Goal: Information Seeking & Learning: Learn about a topic

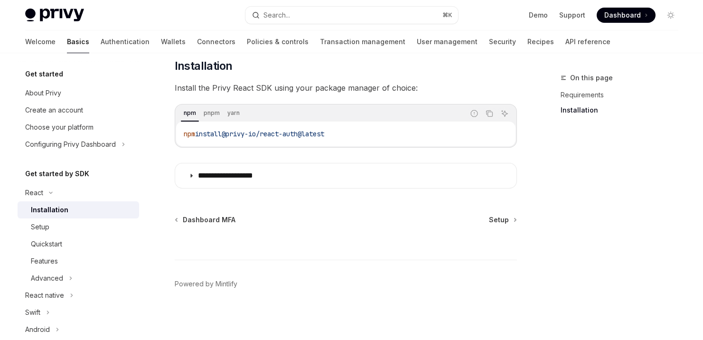
scroll to position [139, 0]
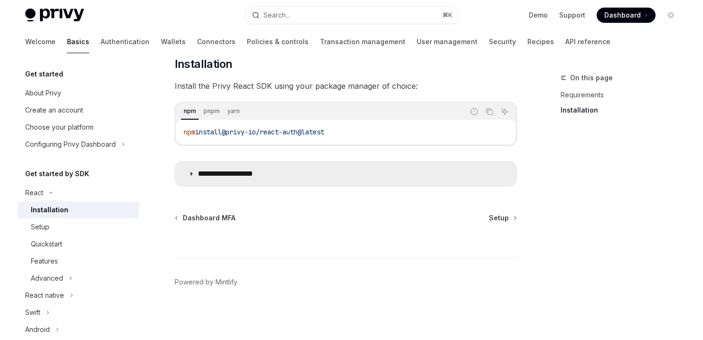
click at [216, 175] on p "**********" at bounding box center [237, 173] width 78 height 9
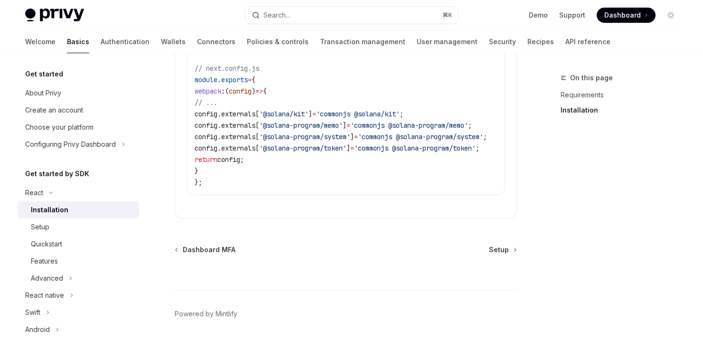
scroll to position [580, 0]
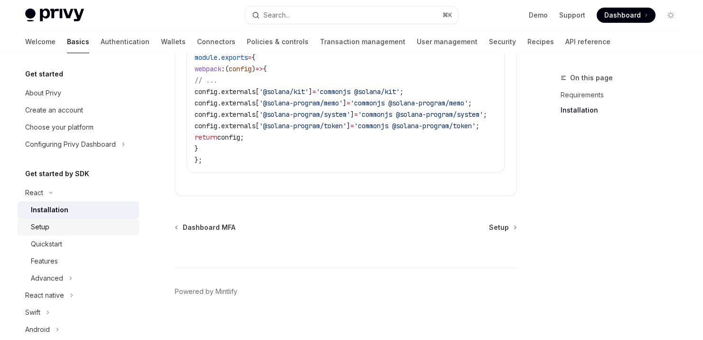
click at [100, 225] on div "Setup" at bounding box center [82, 226] width 103 height 11
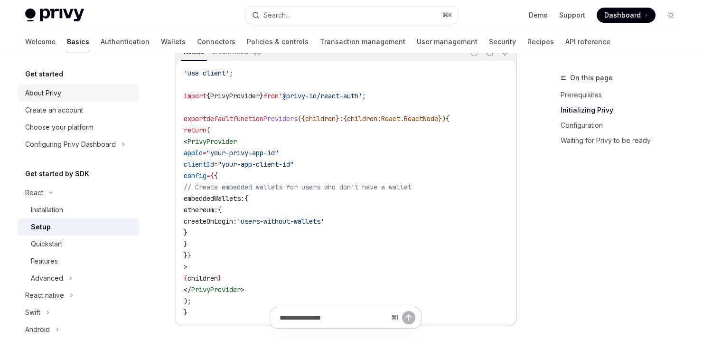
scroll to position [344, 0]
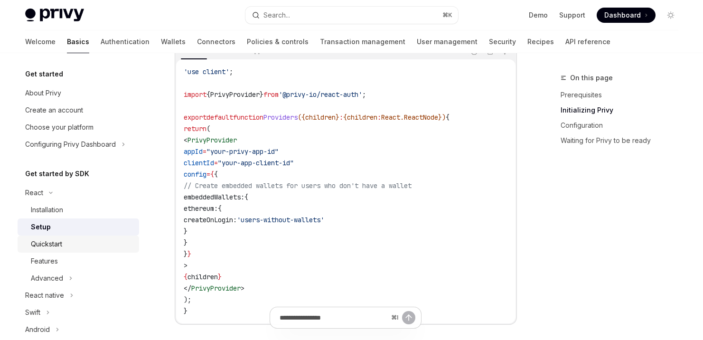
click at [71, 246] on div "Quickstart" at bounding box center [82, 243] width 103 height 11
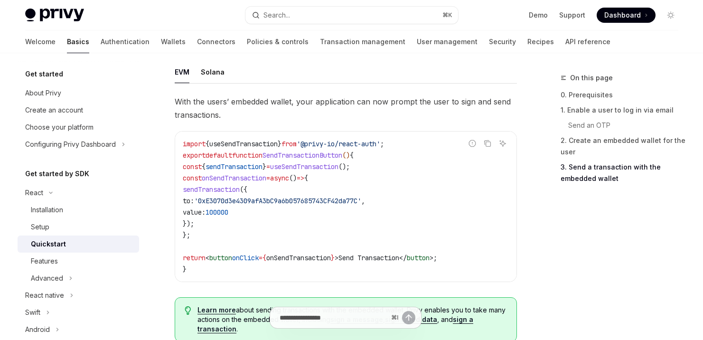
scroll to position [851, 0]
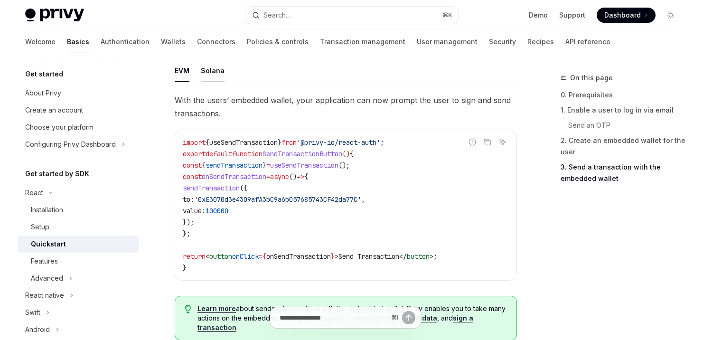
click at [216, 80] on div "Solana" at bounding box center [213, 70] width 24 height 22
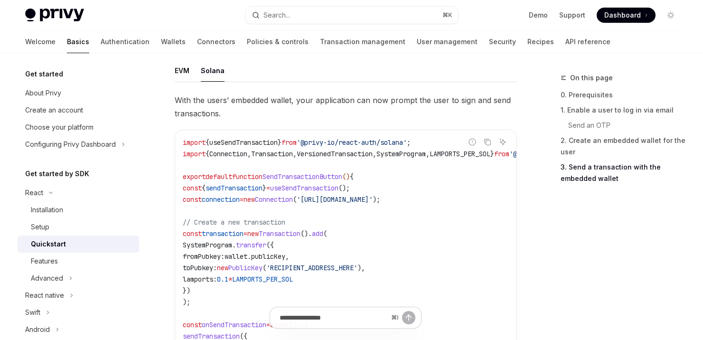
click at [189, 79] on ul "EVM Solana" at bounding box center [346, 70] width 342 height 23
click at [186, 74] on div "EVM" at bounding box center [182, 70] width 15 height 22
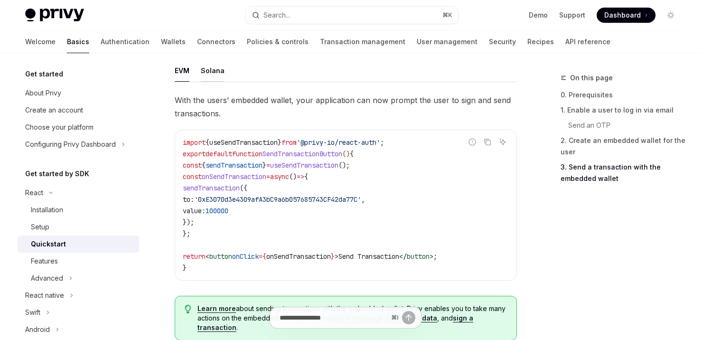
click at [208, 75] on div "Solana" at bounding box center [213, 70] width 24 height 22
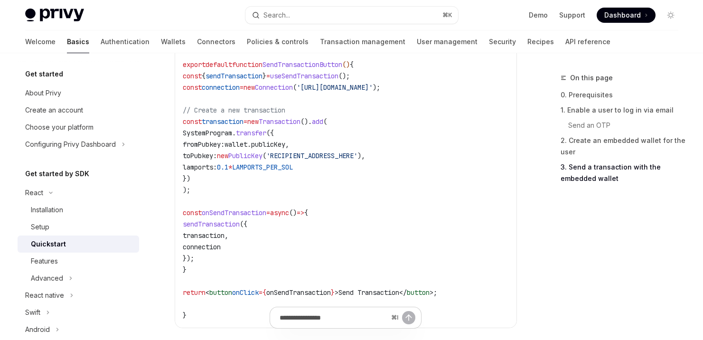
scroll to position [964, 0]
click at [96, 260] on div "Features" at bounding box center [82, 260] width 103 height 11
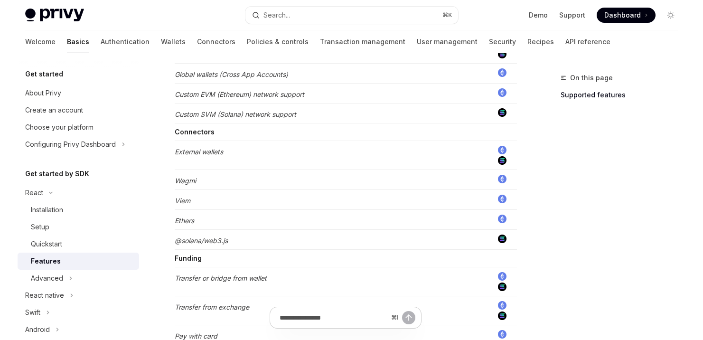
scroll to position [692, 0]
click at [60, 280] on div "Advanced" at bounding box center [47, 277] width 32 height 11
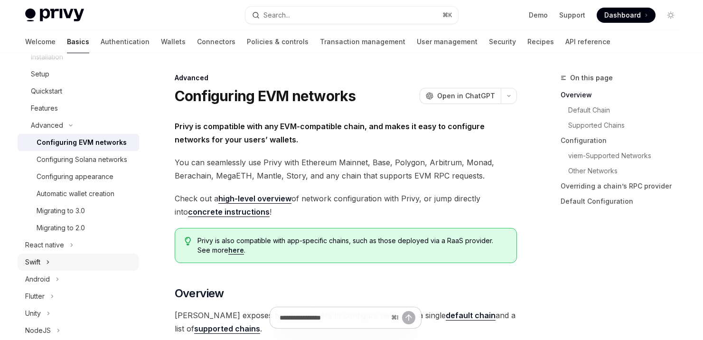
scroll to position [155, 0]
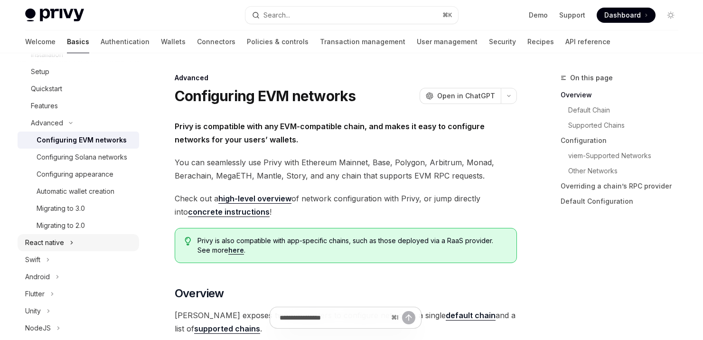
click at [88, 242] on button "React native" at bounding box center [78, 242] width 121 height 17
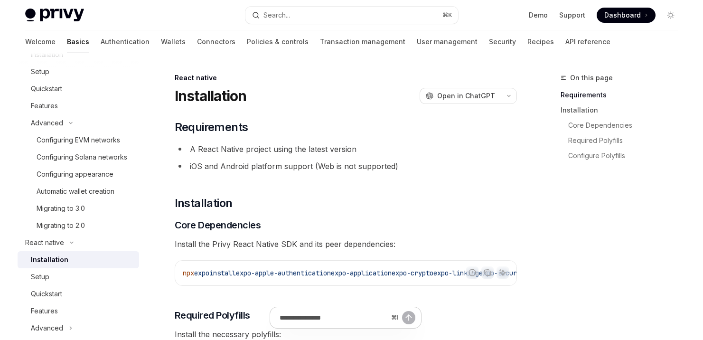
click at [88, 261] on div "Installation" at bounding box center [82, 259] width 103 height 11
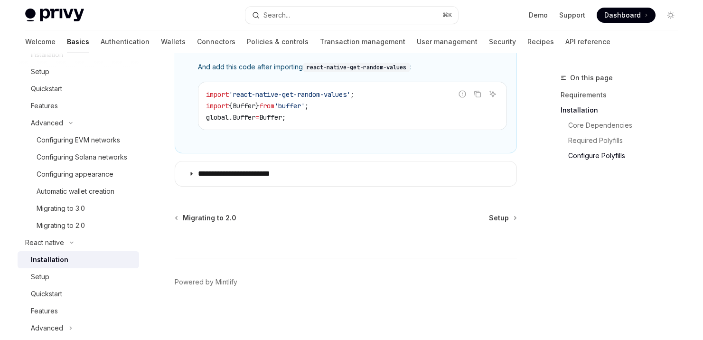
scroll to position [792, 0]
click at [74, 87] on div "Quickstart" at bounding box center [82, 88] width 103 height 11
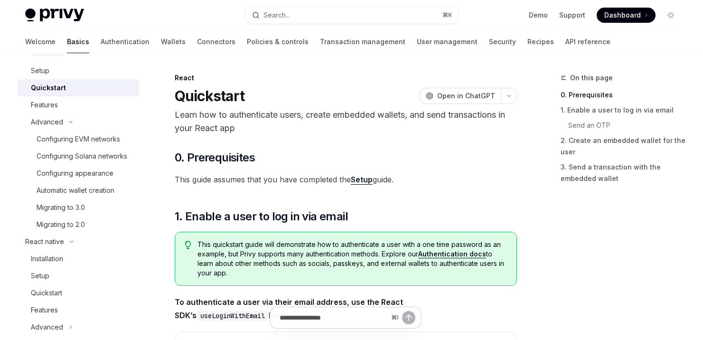
click at [48, 67] on div at bounding box center [78, 60] width 121 height 15
click at [48, 71] on div "Setup" at bounding box center [40, 70] width 19 height 11
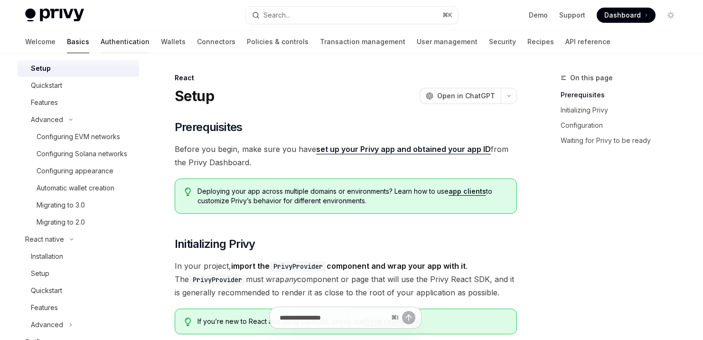
click at [101, 38] on link "Authentication" at bounding box center [125, 41] width 49 height 23
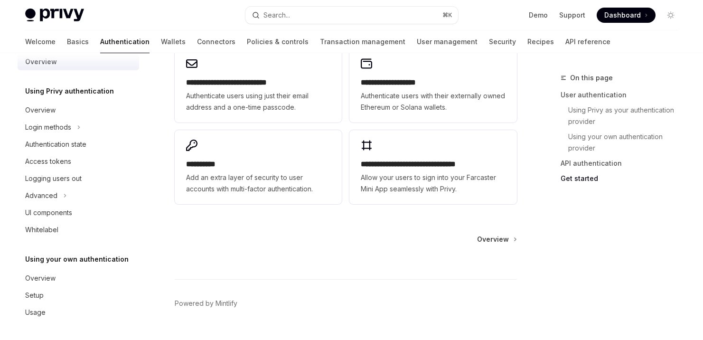
scroll to position [843, 0]
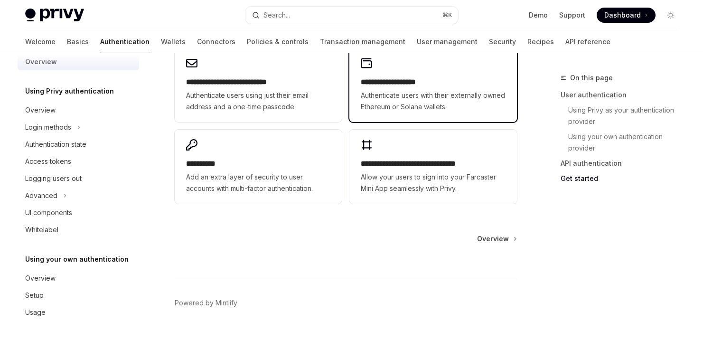
click at [435, 94] on span "Authenticate users with their externally owned Ethereum or Solana wallets." at bounding box center [433, 101] width 144 height 23
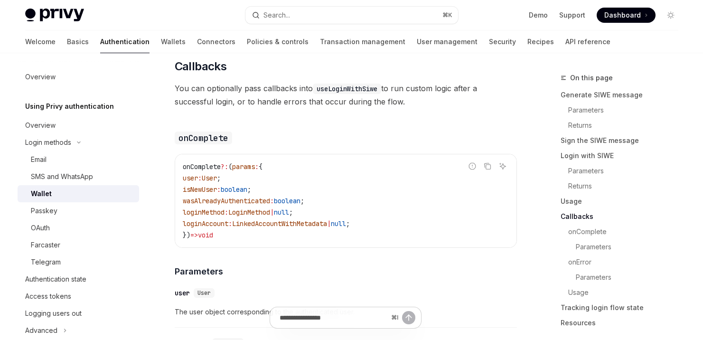
scroll to position [1443, 0]
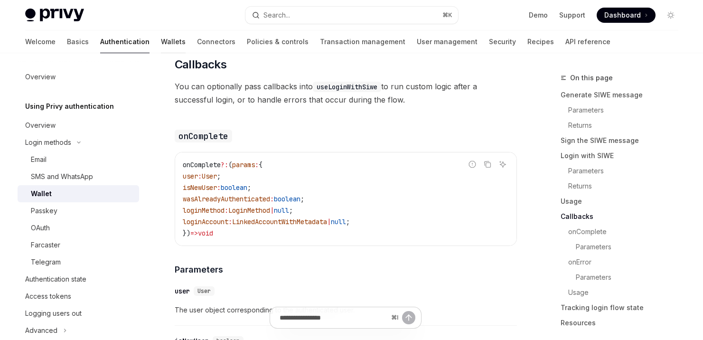
click at [161, 41] on link "Wallets" at bounding box center [173, 41] width 25 height 23
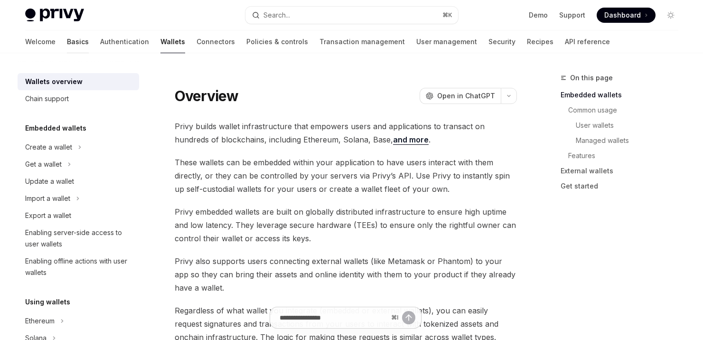
click at [67, 41] on link "Basics" at bounding box center [78, 41] width 22 height 23
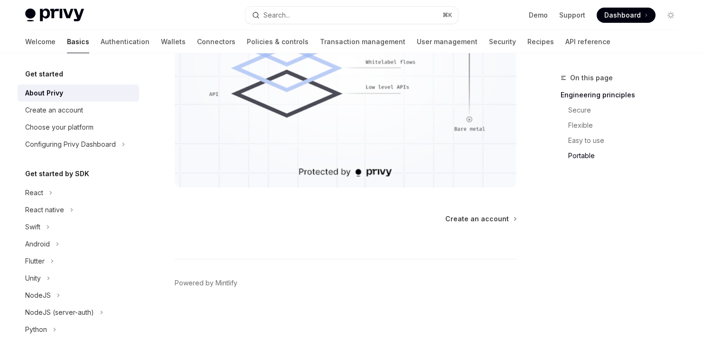
scroll to position [914, 0]
click at [79, 109] on div "Create an account" at bounding box center [54, 109] width 58 height 11
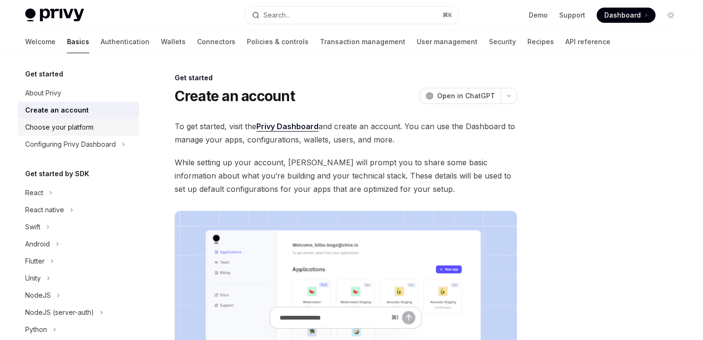
click at [89, 130] on div "Choose your platform" at bounding box center [59, 126] width 68 height 11
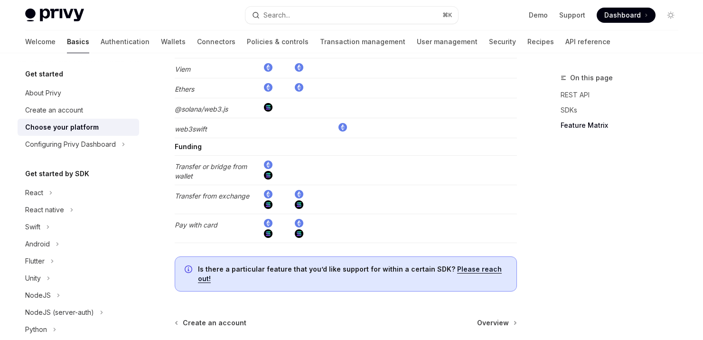
scroll to position [1949, 0]
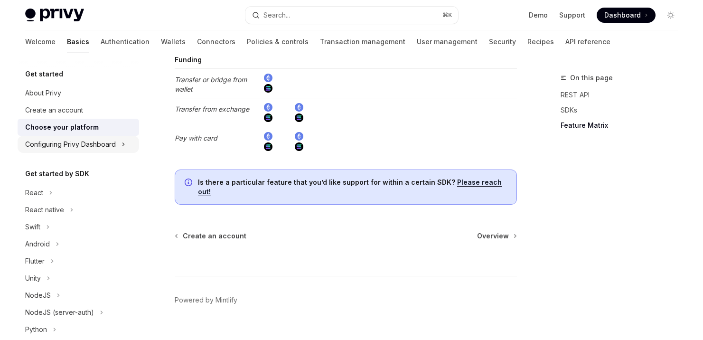
click at [89, 147] on div "Configuring Privy Dashboard" at bounding box center [70, 144] width 91 height 11
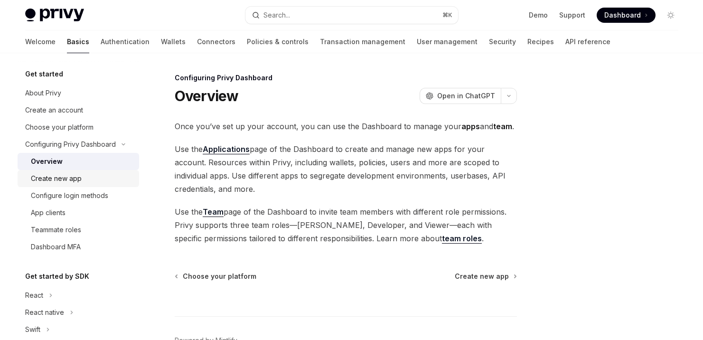
click at [87, 176] on div "Create new app" at bounding box center [82, 178] width 103 height 11
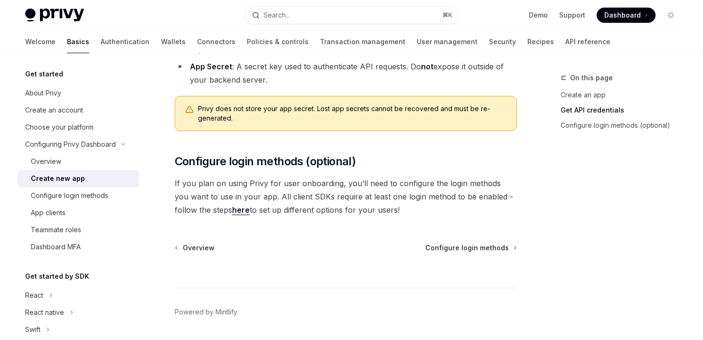
scroll to position [341, 0]
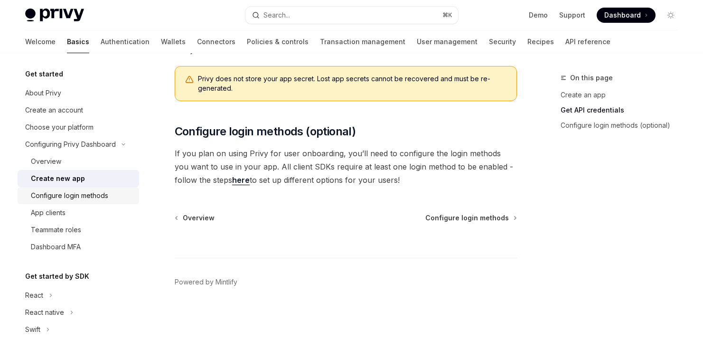
click at [92, 194] on div "Configure login methods" at bounding box center [69, 195] width 77 height 11
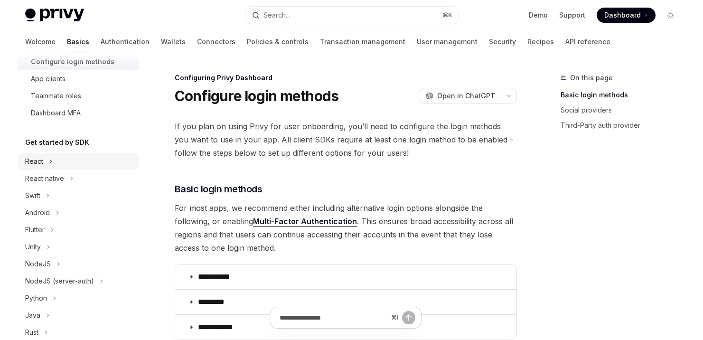
scroll to position [147, 0]
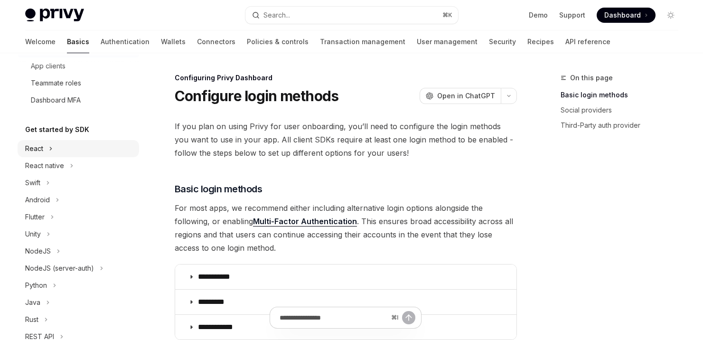
click at [84, 147] on button "React" at bounding box center [78, 148] width 121 height 17
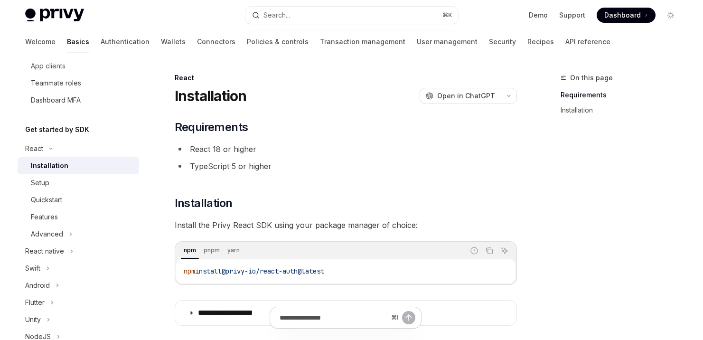
click at [84, 169] on div "Installation" at bounding box center [82, 165] width 103 height 11
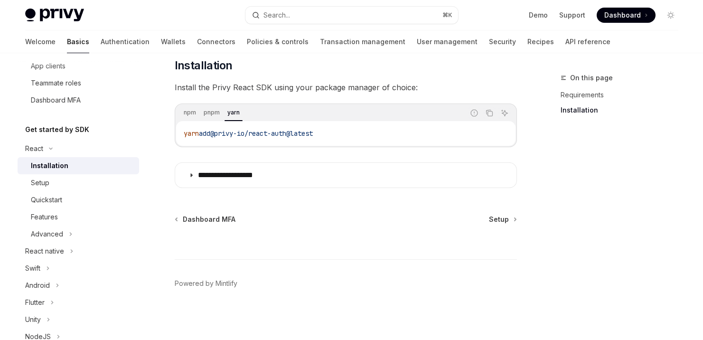
scroll to position [139, 0]
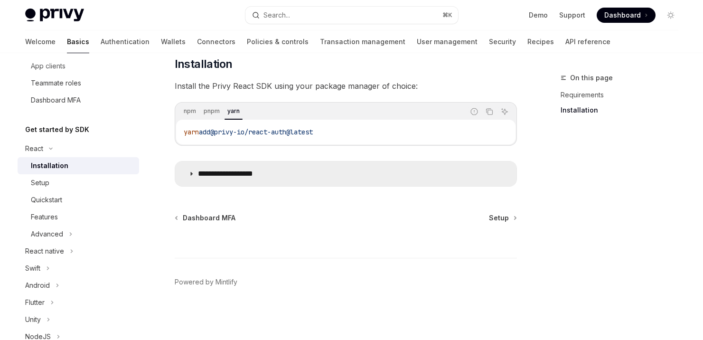
click at [234, 168] on summary "**********" at bounding box center [345, 173] width 341 height 25
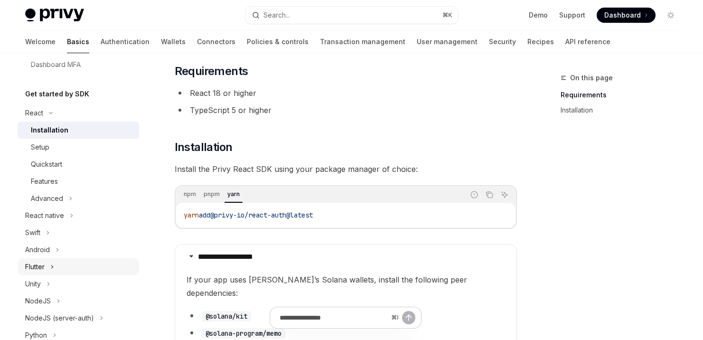
scroll to position [178, 0]
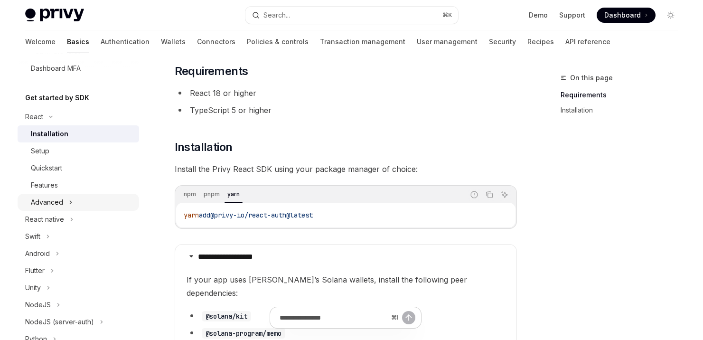
click at [91, 201] on button "Advanced" at bounding box center [78, 202] width 121 height 17
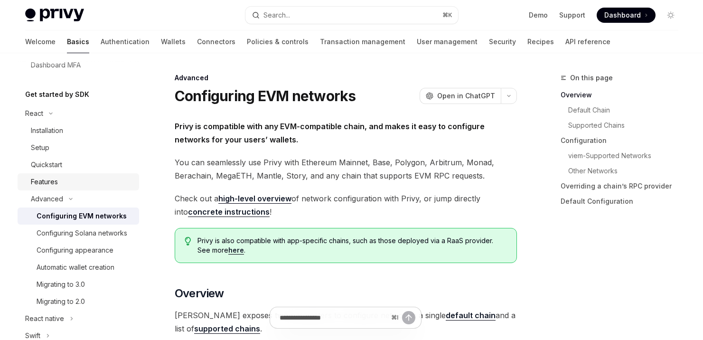
scroll to position [181, 0]
click at [99, 168] on div "Quickstart" at bounding box center [82, 164] width 103 height 11
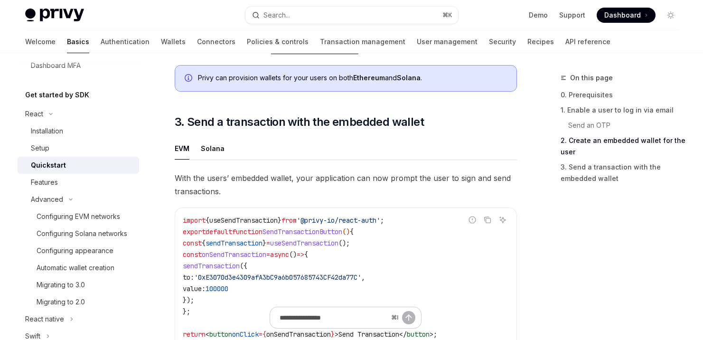
scroll to position [775, 0]
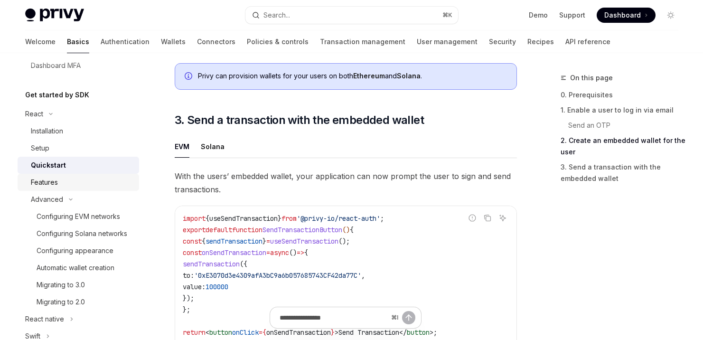
click at [73, 187] on div "Features" at bounding box center [82, 182] width 103 height 11
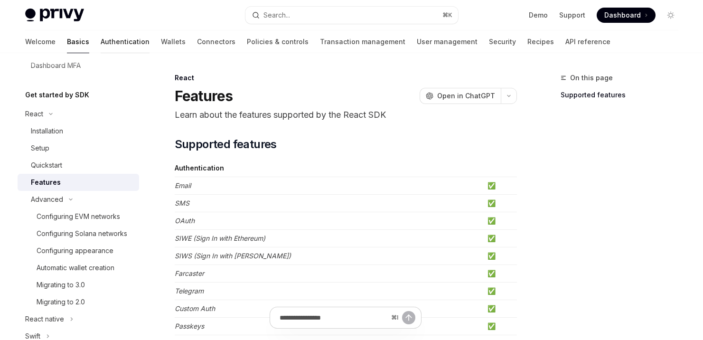
click at [101, 43] on link "Authentication" at bounding box center [125, 41] width 49 height 23
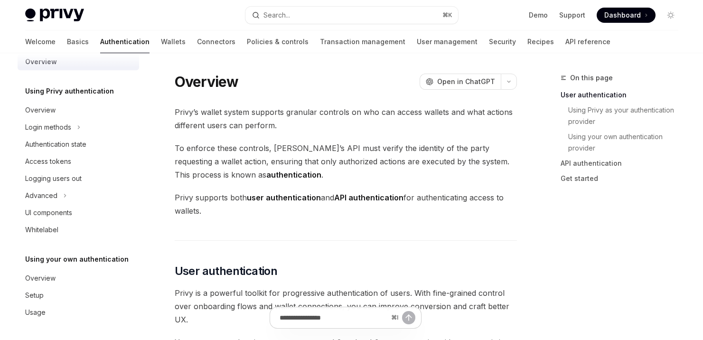
scroll to position [15, 0]
click at [161, 42] on link "Wallets" at bounding box center [173, 41] width 25 height 23
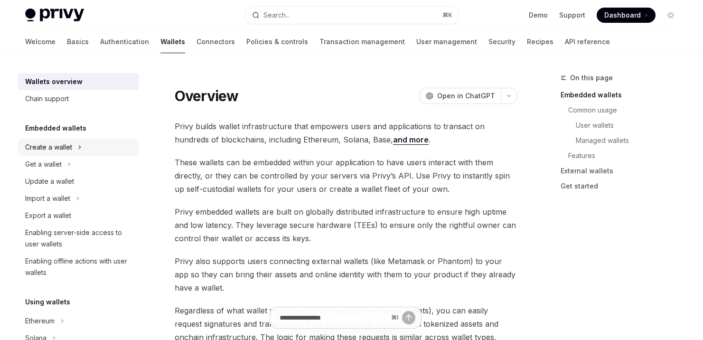
click at [88, 146] on button "Create a wallet" at bounding box center [78, 147] width 121 height 17
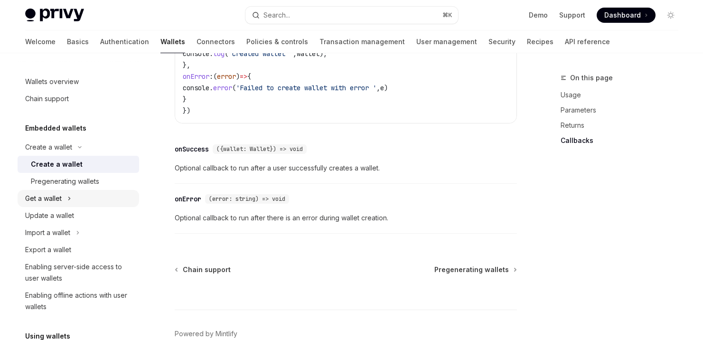
scroll to position [745, 0]
click at [63, 198] on button "Get a wallet" at bounding box center [78, 198] width 121 height 17
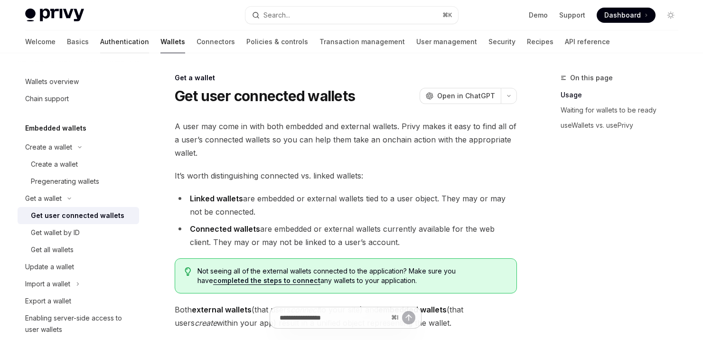
click at [100, 40] on link "Authentication" at bounding box center [124, 41] width 49 height 23
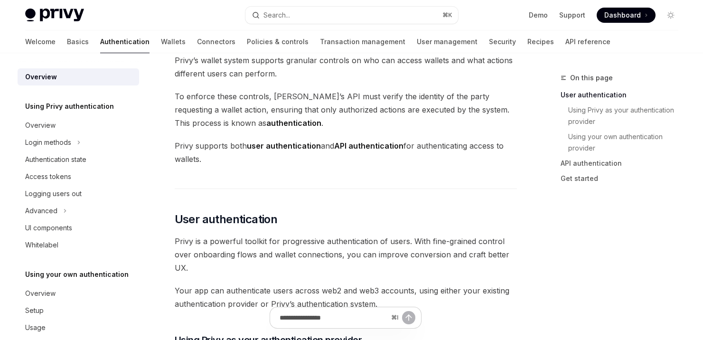
scroll to position [56, 0]
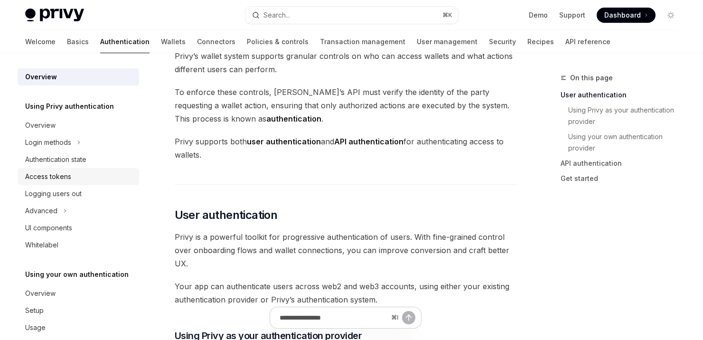
click at [68, 177] on div "Access tokens" at bounding box center [48, 176] width 46 height 11
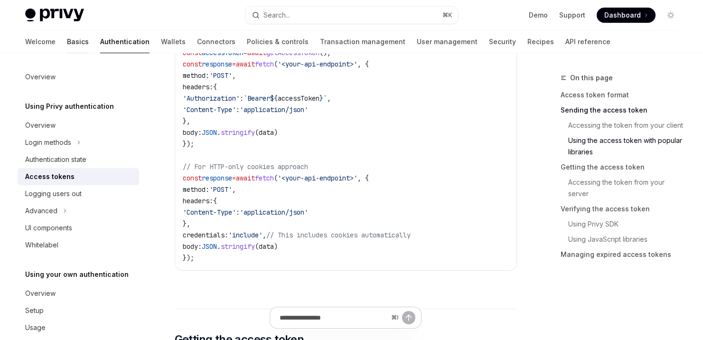
click at [67, 43] on link "Basics" at bounding box center [78, 41] width 22 height 23
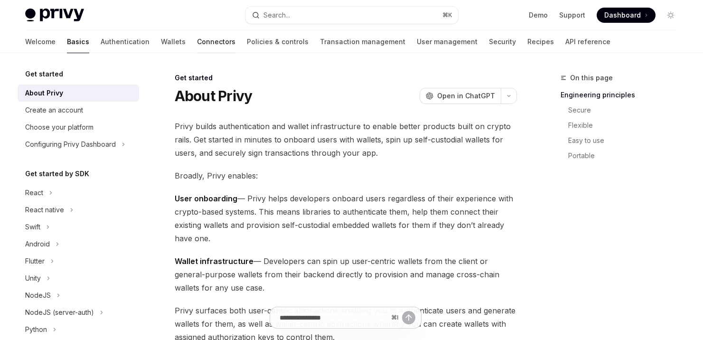
click at [197, 43] on link "Connectors" at bounding box center [216, 41] width 38 height 23
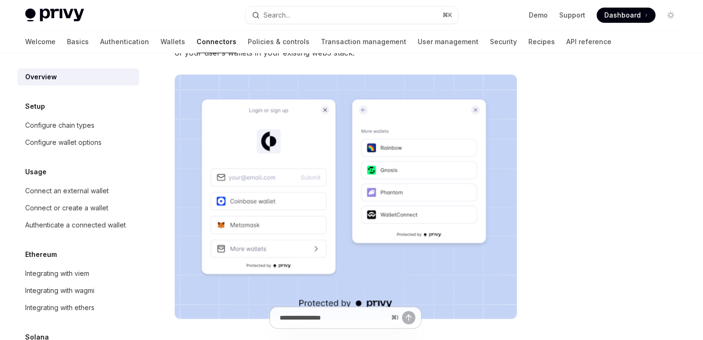
scroll to position [146, 0]
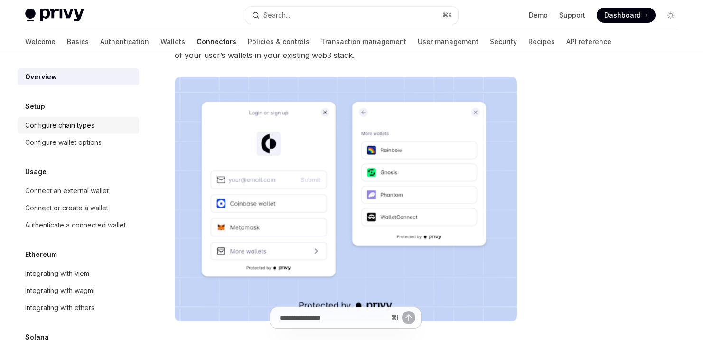
click at [92, 129] on div "Configure chain types" at bounding box center [59, 125] width 69 height 11
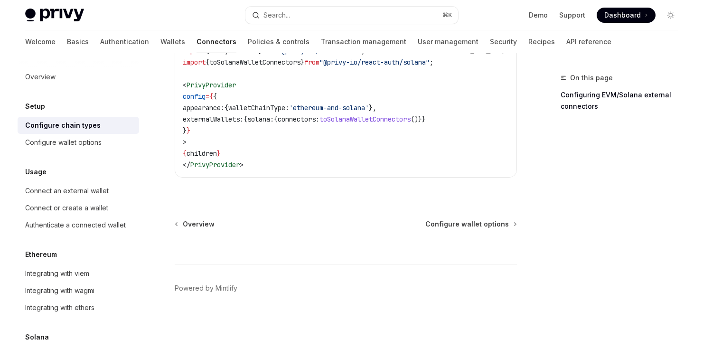
scroll to position [293, 0]
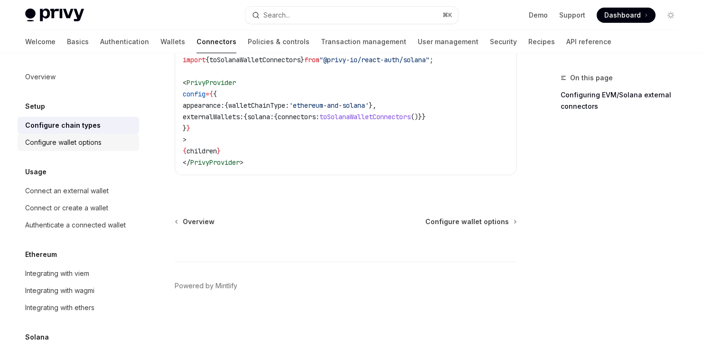
click at [60, 141] on div "Configure wallet options" at bounding box center [63, 142] width 76 height 11
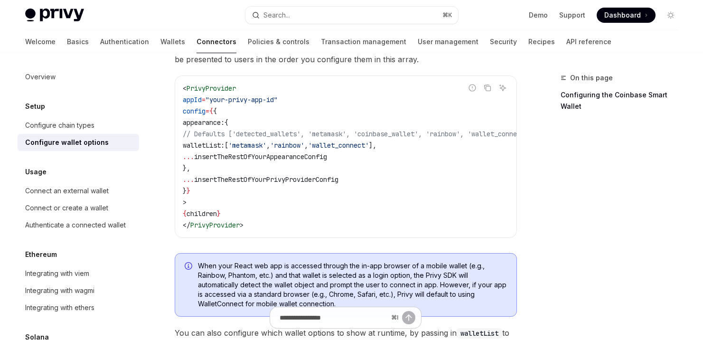
scroll to position [103, 0]
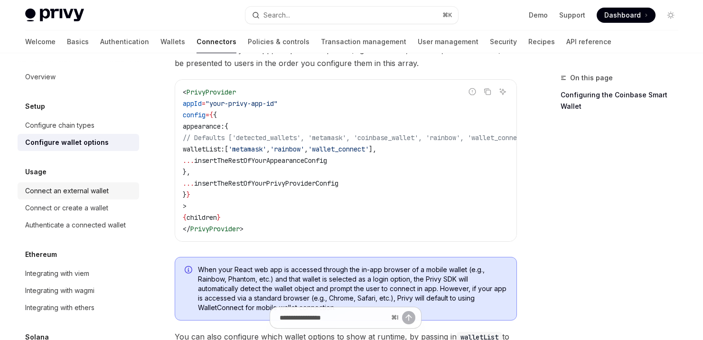
click at [88, 191] on div "Connect an external wallet" at bounding box center [67, 190] width 84 height 11
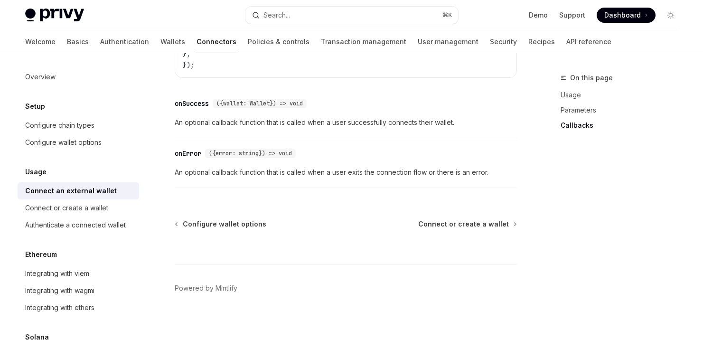
scroll to position [705, 0]
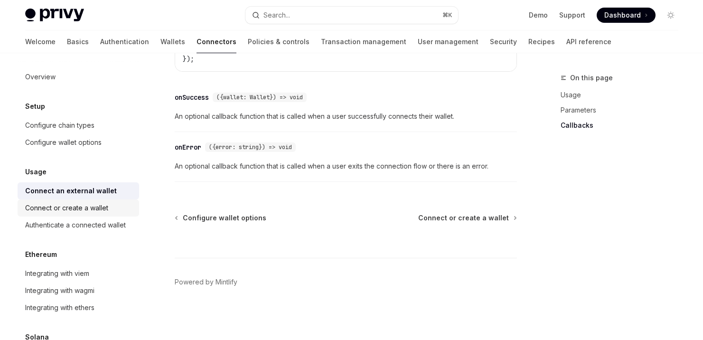
click at [81, 210] on div "Connect or create a wallet" at bounding box center [66, 207] width 83 height 11
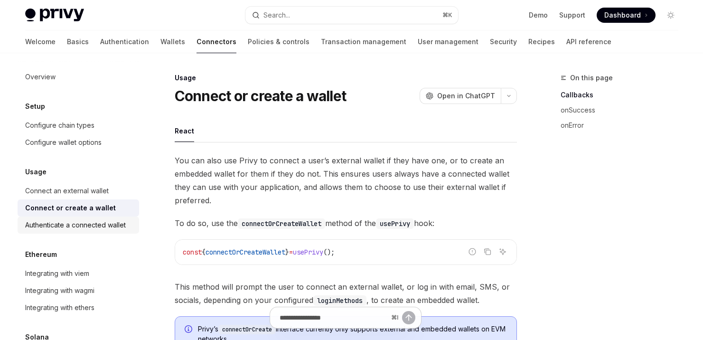
click at [100, 222] on div "Authenticate a connected wallet" at bounding box center [75, 224] width 101 height 11
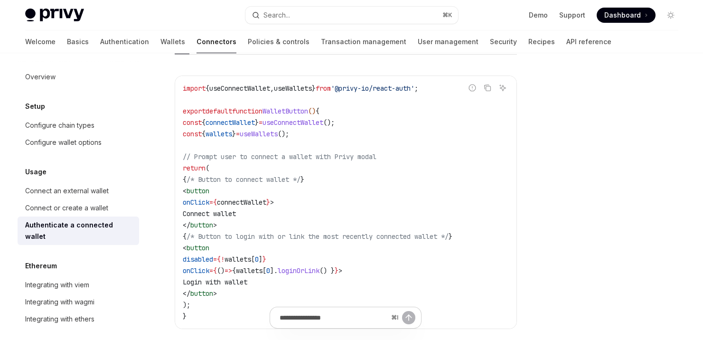
scroll to position [524, 0]
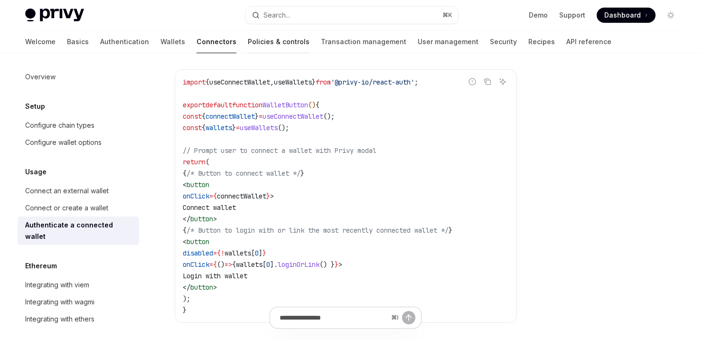
click at [248, 42] on link "Policies & controls" at bounding box center [279, 41] width 62 height 23
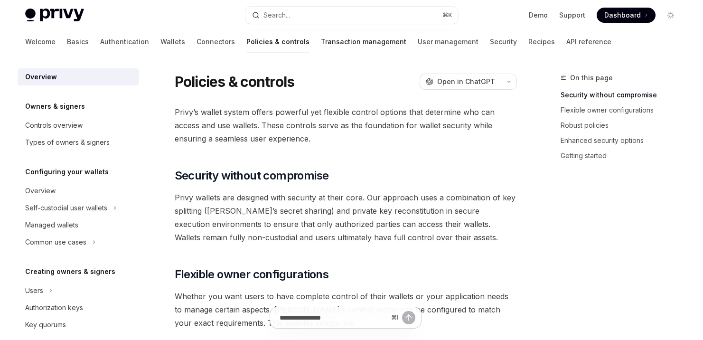
click at [321, 41] on link "Transaction management" at bounding box center [363, 41] width 85 height 23
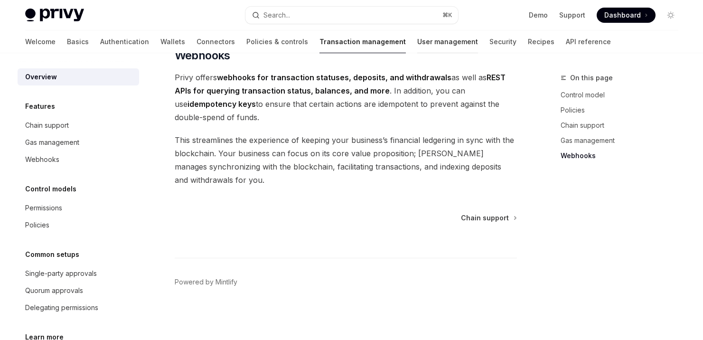
click at [417, 42] on link "User management" at bounding box center [447, 41] width 61 height 23
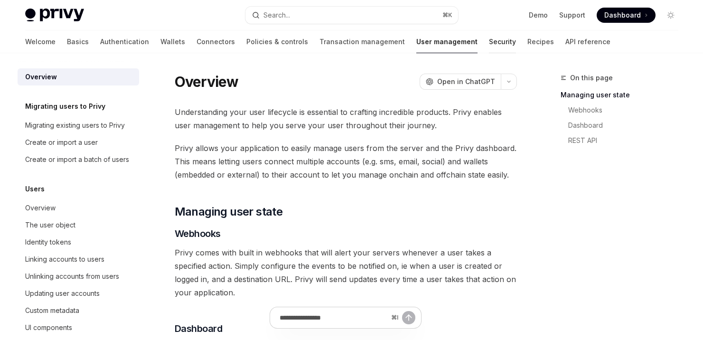
click at [489, 43] on link "Security" at bounding box center [502, 41] width 27 height 23
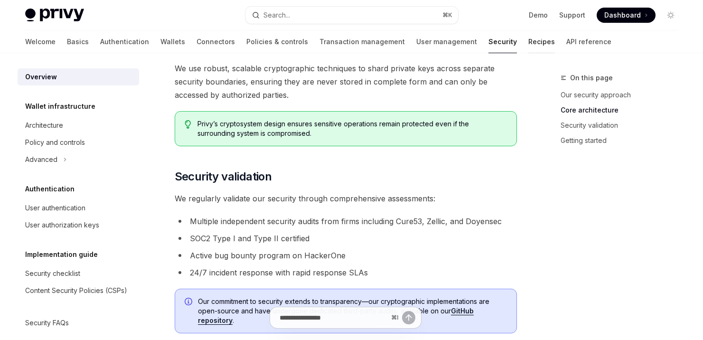
scroll to position [490, 0]
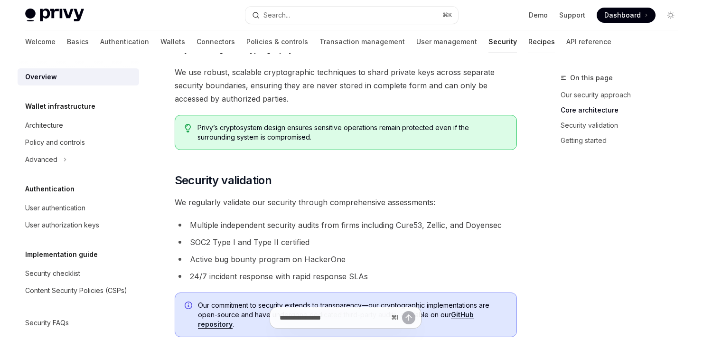
click at [528, 38] on link "Recipes" at bounding box center [541, 41] width 27 height 23
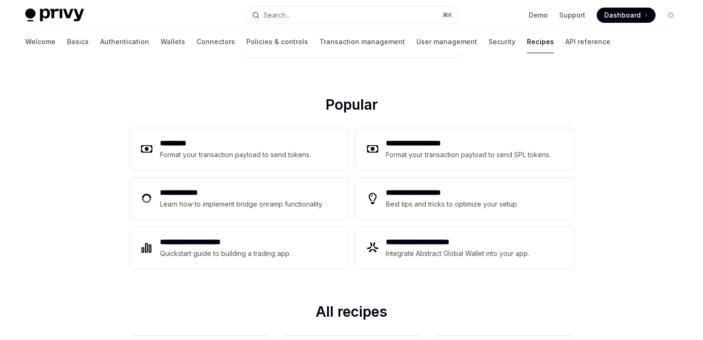
scroll to position [97, 0]
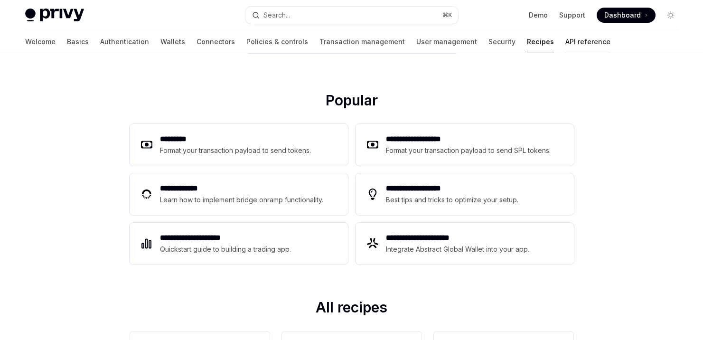
click at [565, 42] on link "API reference" at bounding box center [587, 41] width 45 height 23
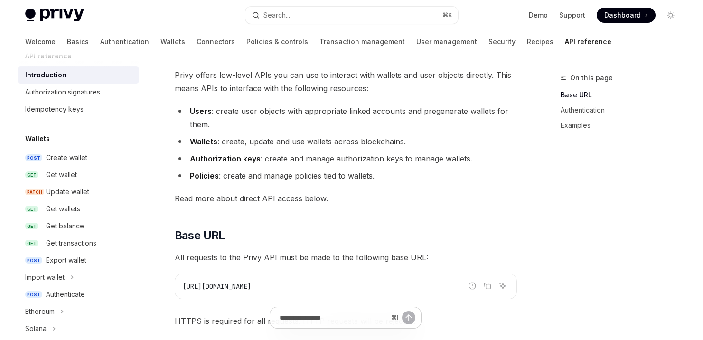
scroll to position [19, 0]
click at [89, 93] on div "Authorization signatures" at bounding box center [62, 90] width 75 height 11
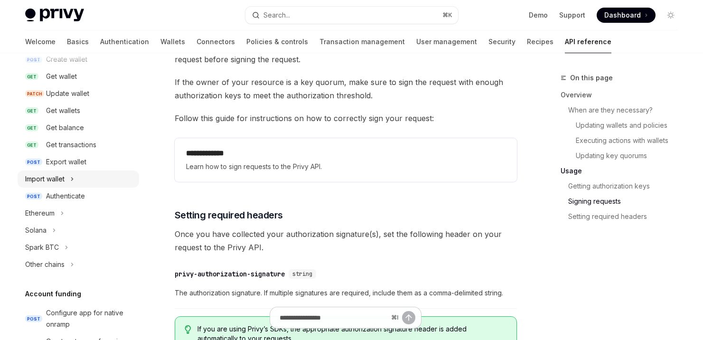
scroll to position [117, 0]
click at [85, 196] on div "Authenticate" at bounding box center [65, 194] width 39 height 11
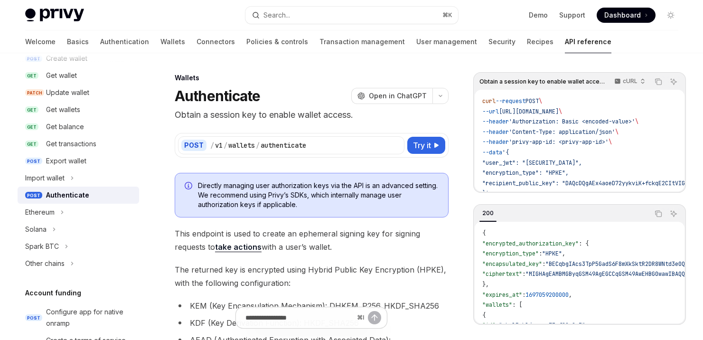
scroll to position [0, 0]
click at [428, 146] on span "Try it" at bounding box center [422, 144] width 18 height 11
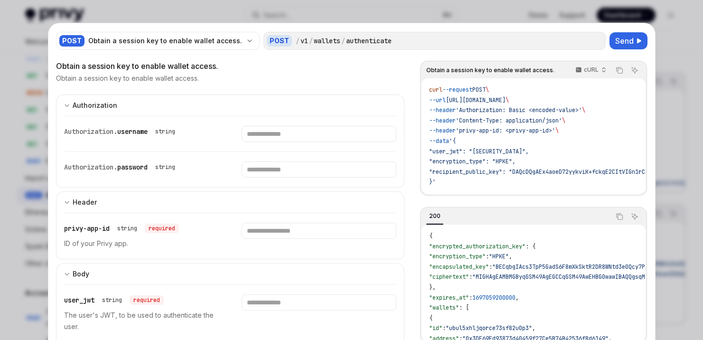
click at [257, 18] on div at bounding box center [351, 170] width 703 height 340
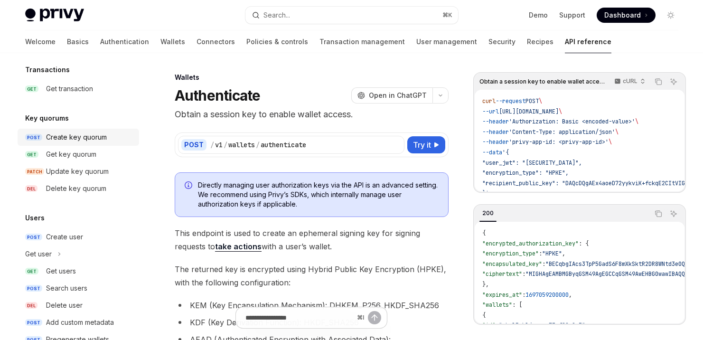
scroll to position [626, 0]
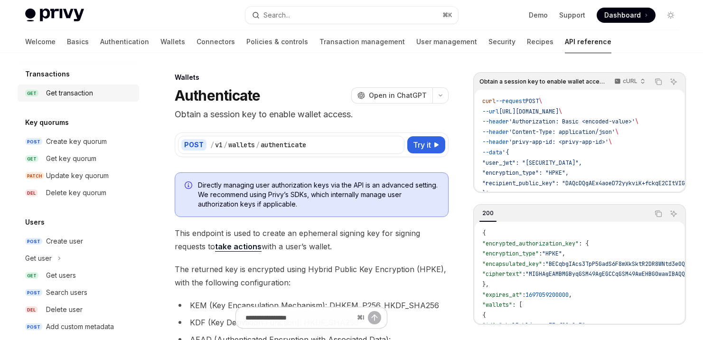
click at [81, 95] on div "Get transaction" at bounding box center [69, 92] width 47 height 11
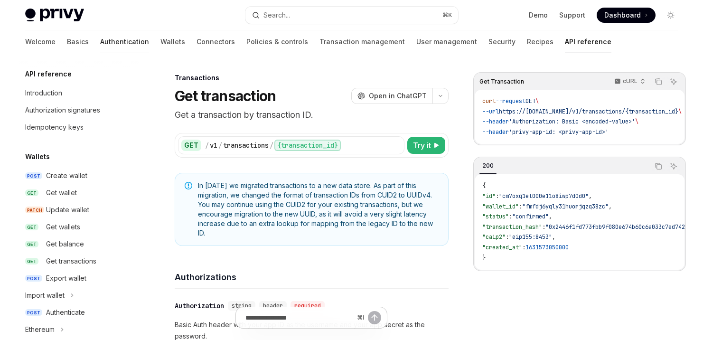
click at [100, 44] on link "Authentication" at bounding box center [124, 41] width 49 height 23
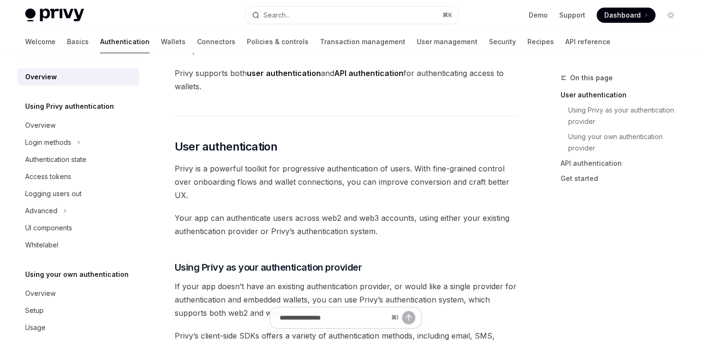
scroll to position [128, 0]
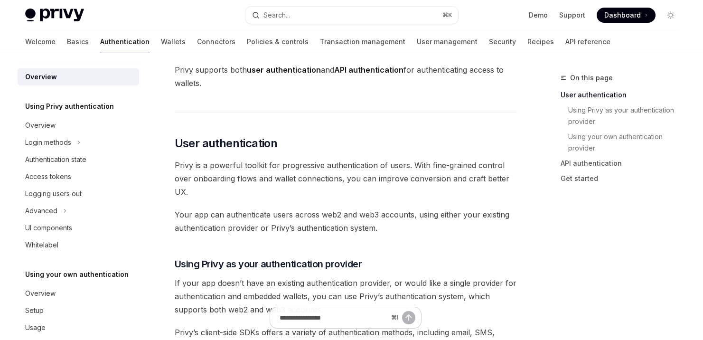
click at [57, 17] on img at bounding box center [54, 15] width 59 height 13
type textarea "*"
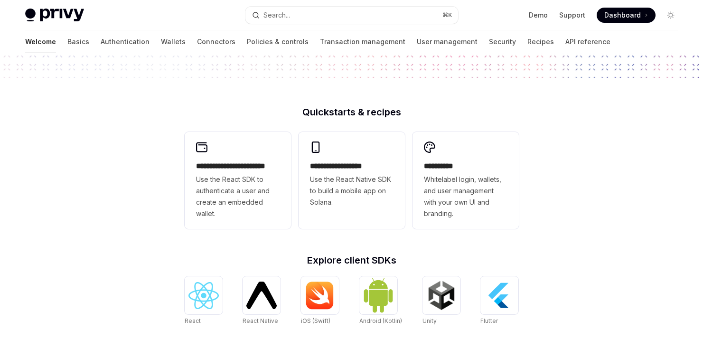
scroll to position [192, 0]
